Goal: Task Accomplishment & Management: Complete application form

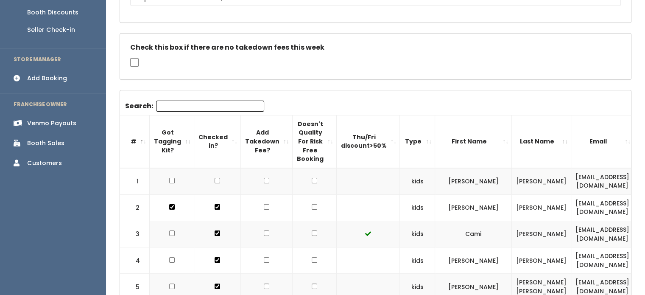
click at [42, 139] on div "Booth Sales" at bounding box center [45, 143] width 37 height 9
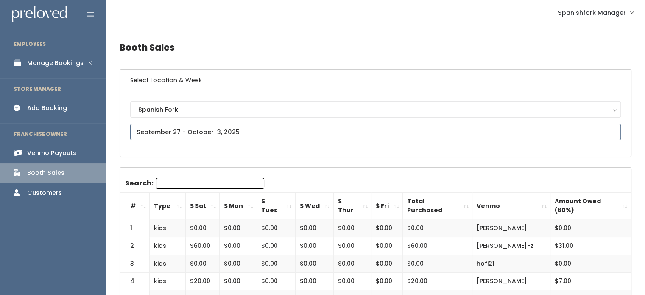
click at [223, 125] on input "text" at bounding box center [375, 132] width 491 height 16
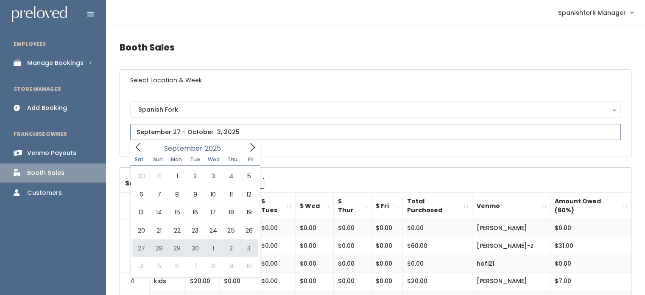
type input "September 27 to October 3"
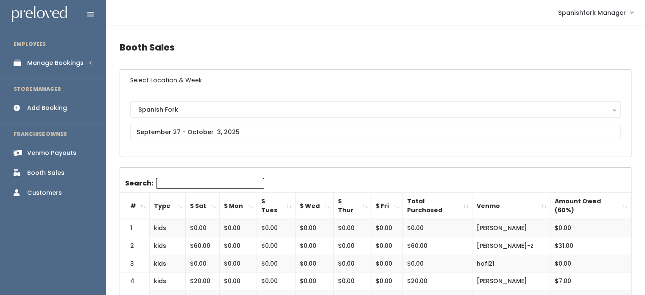
click at [58, 62] on div "Manage Bookings" at bounding box center [55, 63] width 56 height 9
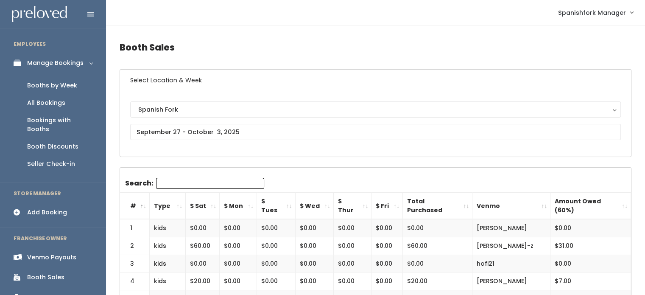
click at [61, 85] on div "Booths by Week" at bounding box center [52, 85] width 50 height 9
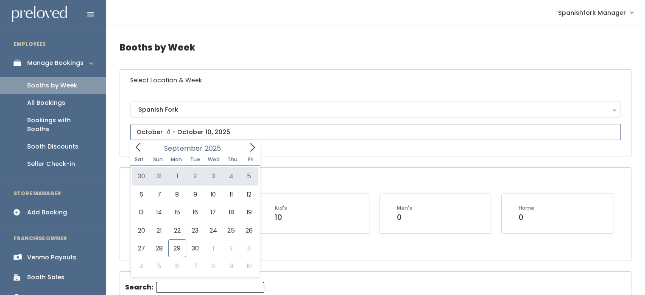
click at [248, 150] on icon at bounding box center [252, 146] width 9 height 9
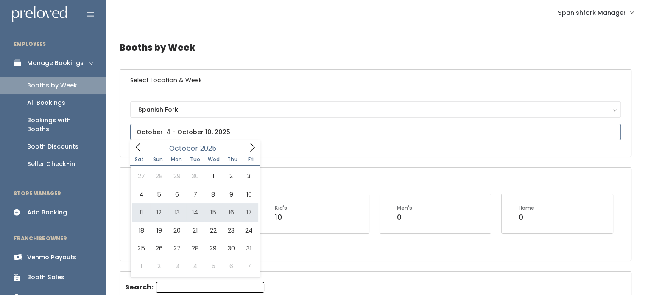
type input "October 11 to October 17"
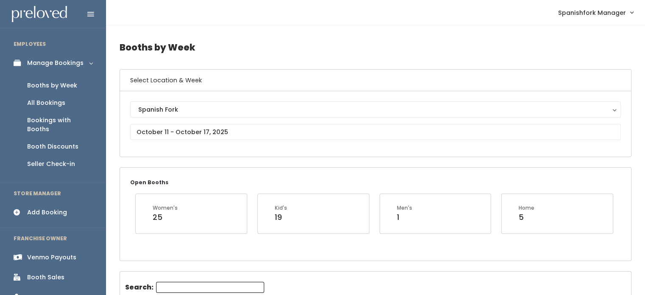
click at [52, 208] on link "Add Booking" at bounding box center [53, 212] width 106 height 19
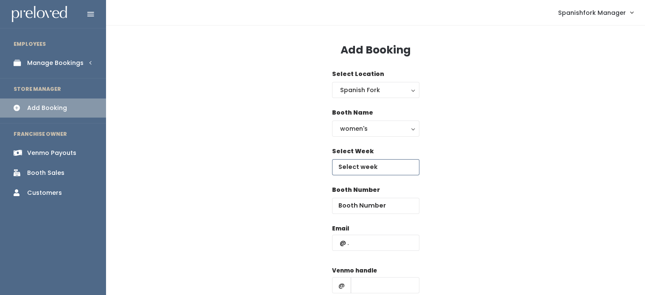
click at [397, 168] on input "text" at bounding box center [375, 167] width 87 height 16
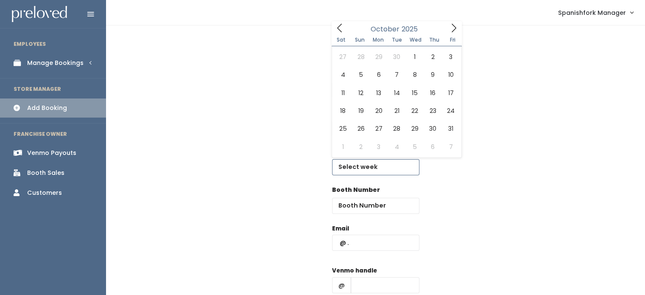
click at [453, 28] on icon at bounding box center [453, 27] width 9 height 9
type input "October 11 to October 17"
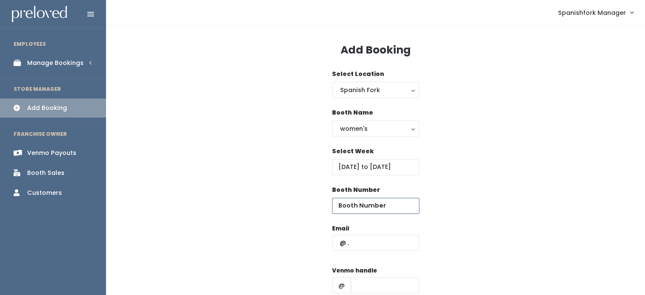
click at [376, 212] on input "number" at bounding box center [375, 206] width 87 height 16
type input "42"
drag, startPoint x: 405, startPoint y: 223, endPoint x: 345, endPoint y: 66, distance: 167.9
click at [345, 66] on div "Add Booking Select Location Spanish Fork Spanish Fork Booth Name women's kid's …" at bounding box center [375, 204] width 539 height 358
click at [368, 245] on input "text" at bounding box center [375, 242] width 87 height 16
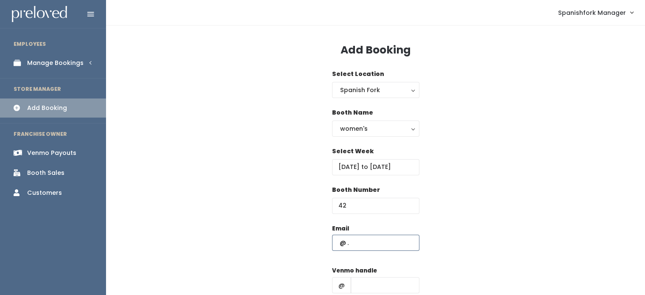
paste input "josie.osborn1@gmail.com"
click at [412, 244] on input "josie.osborn1@gmail.com" at bounding box center [375, 242] width 87 height 16
click at [413, 243] on input "josie.osborn1@gmail.com" at bounding box center [375, 242] width 87 height 16
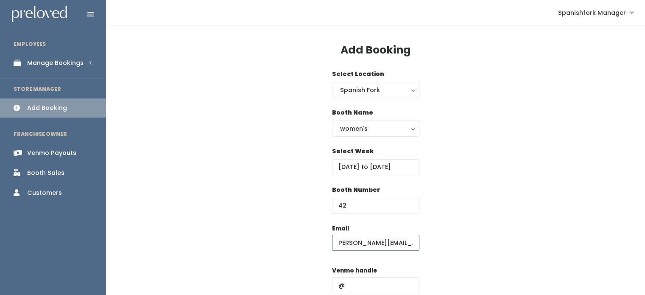
click at [413, 243] on input "josie.osborn1@gmail.com" at bounding box center [375, 242] width 87 height 16
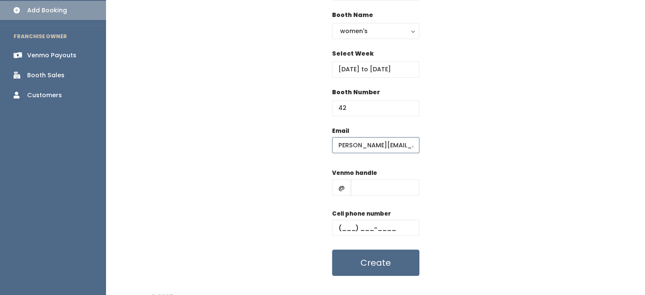
scroll to position [98, 0]
type input "josie.osborn1@gmail.com"
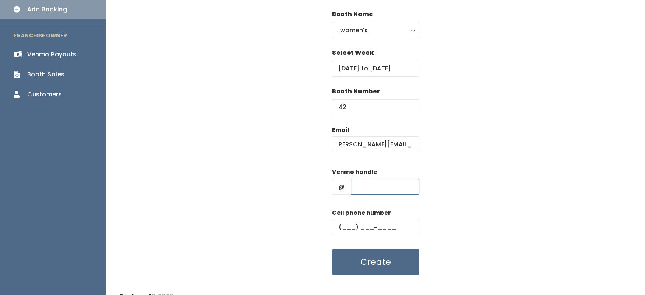
click at [381, 184] on input "text" at bounding box center [385, 186] width 69 height 16
click at [382, 186] on input "-=" at bounding box center [385, 186] width 69 height 16
type input "-"
click at [379, 229] on input "text" at bounding box center [375, 227] width 87 height 16
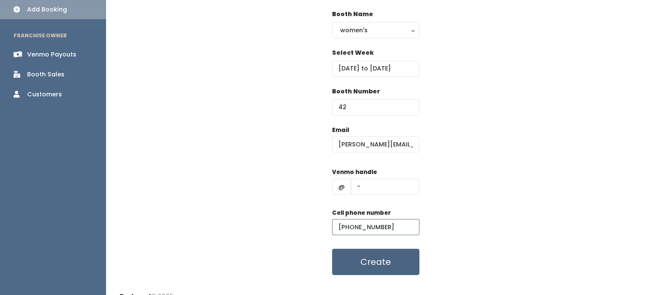
type input "[PHONE_NUMBER]"
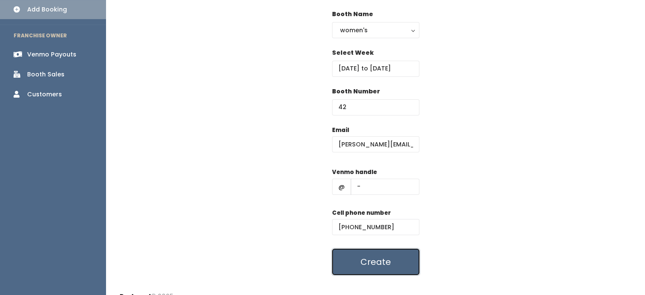
click at [382, 261] on button "Create" at bounding box center [375, 261] width 87 height 26
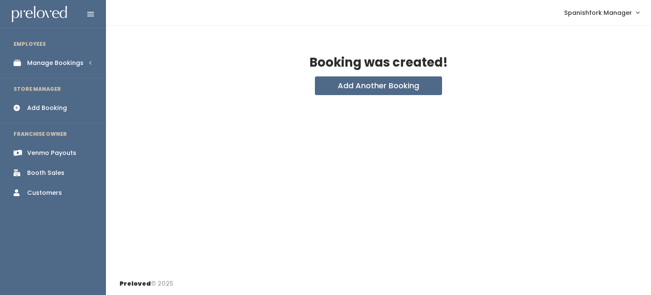
click at [67, 65] on div "Manage Bookings" at bounding box center [55, 63] width 56 height 9
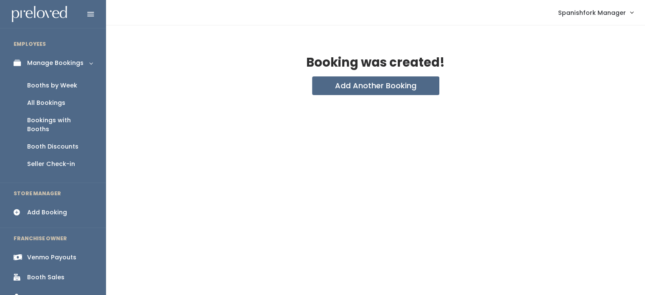
click at [71, 83] on div "Booths by Week" at bounding box center [52, 85] width 50 height 9
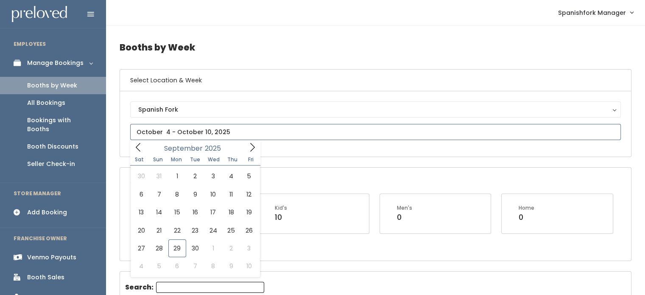
click at [303, 136] on input "text" at bounding box center [375, 132] width 491 height 16
click at [250, 144] on icon at bounding box center [252, 146] width 9 height 9
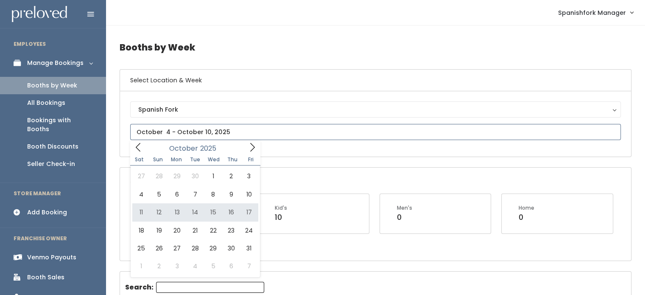
type input "October 11 to October 17"
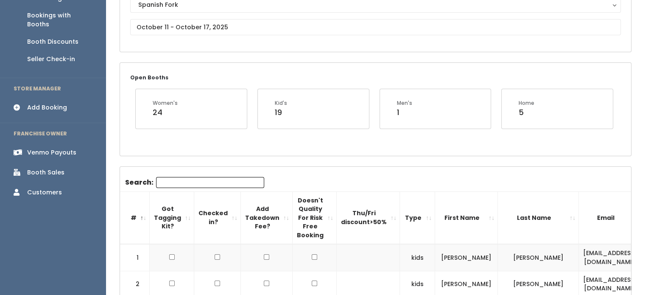
scroll to position [105, 0]
click at [209, 178] on input "Search:" at bounding box center [210, 181] width 108 height 11
paste input "jessalynharps@gmail.com"
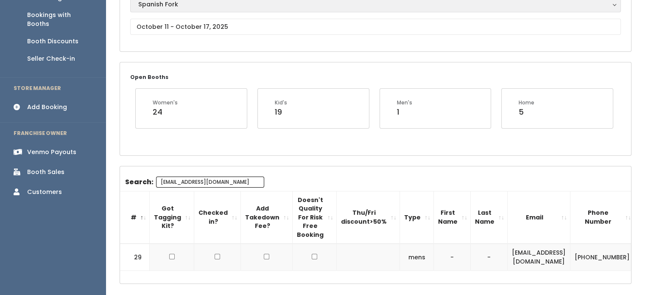
type input "jessalynharps@gmail.com"
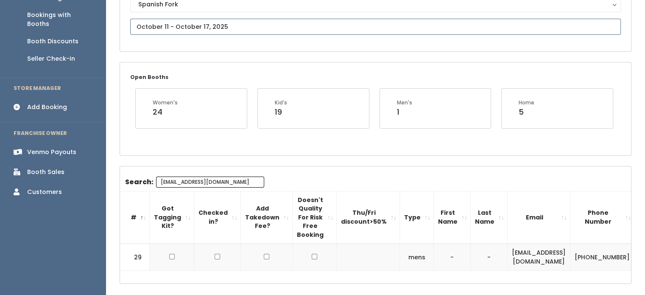
click at [236, 20] on input "text" at bounding box center [375, 27] width 491 height 16
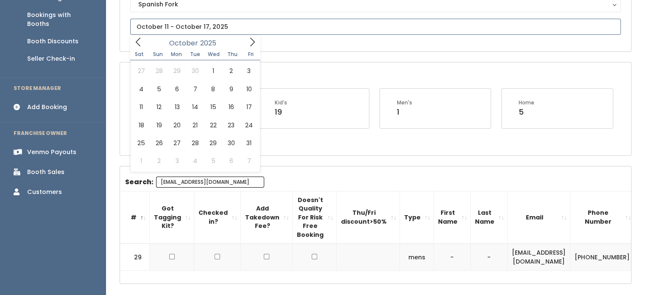
click at [246, 44] on span at bounding box center [252, 41] width 16 height 13
type input "October 18 to October 24"
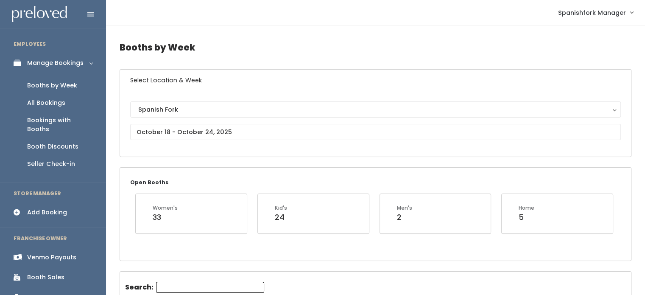
click at [55, 62] on div "Manage Bookings" at bounding box center [55, 63] width 56 height 9
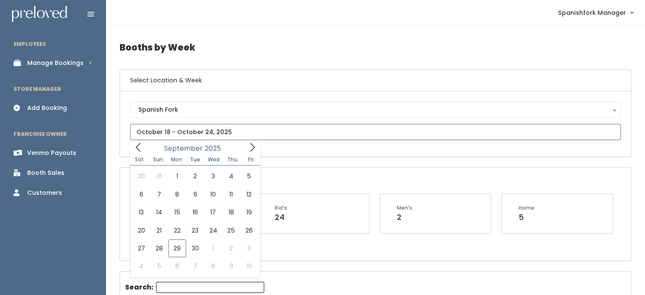
click at [254, 127] on input "text" at bounding box center [375, 132] width 491 height 16
type input "September 27 to October 3"
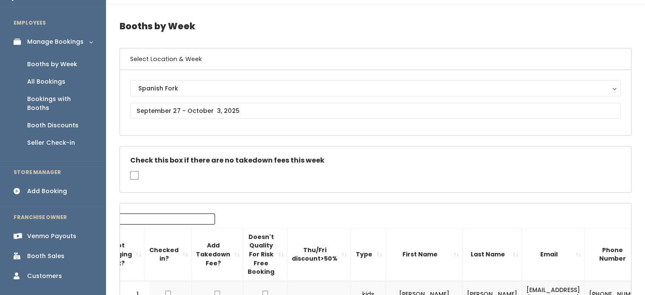
scroll to position [11, 0]
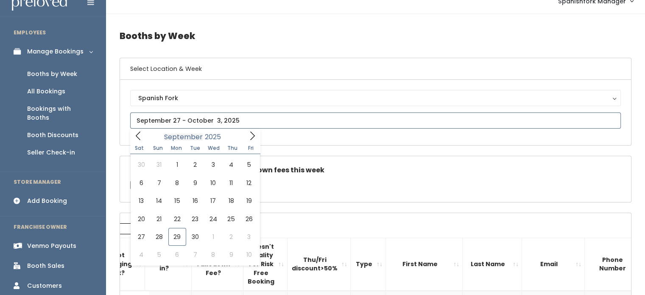
click at [164, 125] on input "text" at bounding box center [375, 120] width 491 height 16
